Goal: Information Seeking & Learning: Learn about a topic

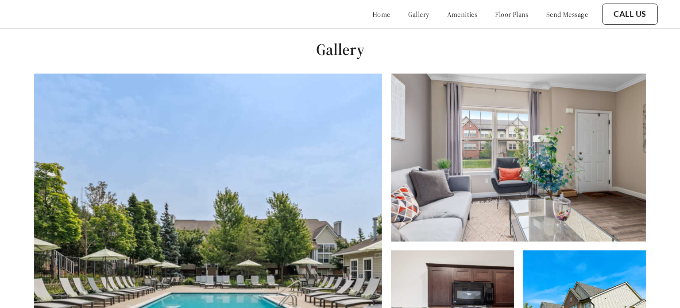
scroll to position [308, 0]
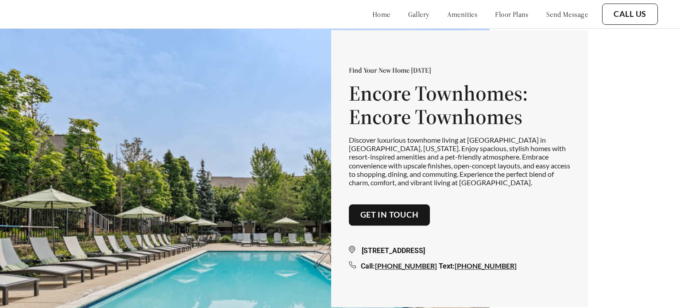
click at [447, 14] on link "amenities" at bounding box center [462, 14] width 31 height 9
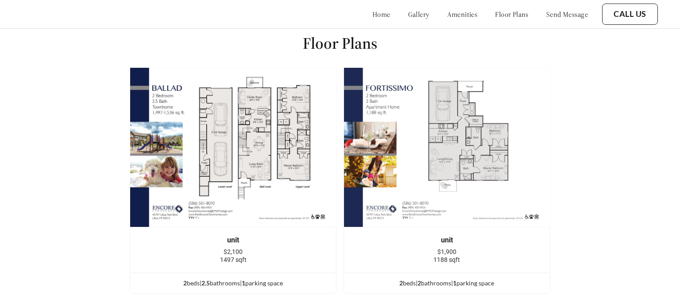
scroll to position [1102, 0]
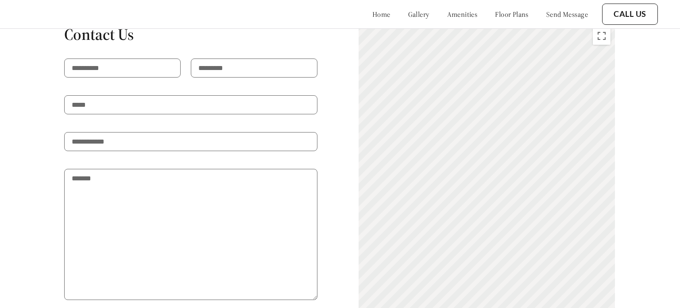
scroll to position [1749, 0]
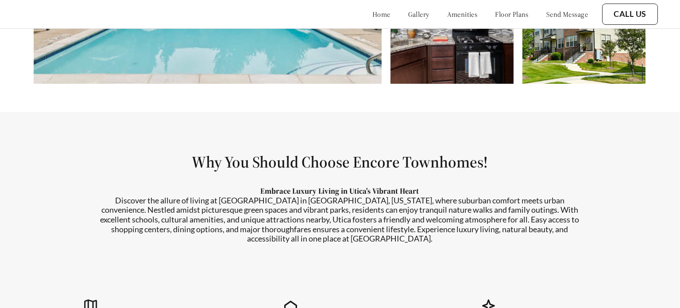
scroll to position [360, 0]
